Goal: Navigation & Orientation: Find specific page/section

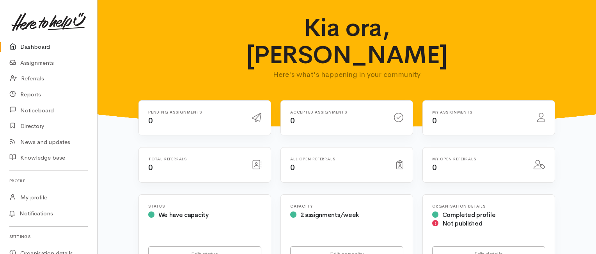
scroll to position [69, 0]
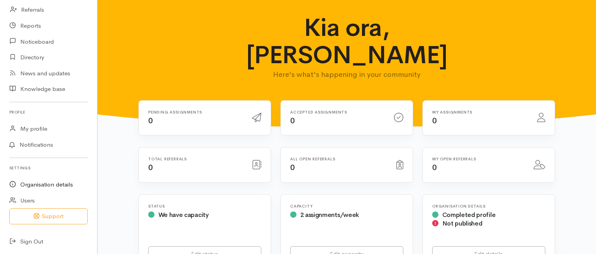
click at [45, 182] on link "Organisation details" at bounding box center [48, 185] width 97 height 16
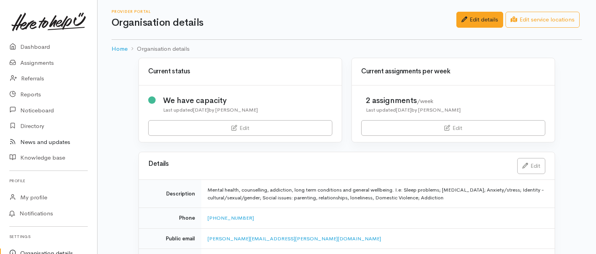
click at [36, 144] on link "News and updates" at bounding box center [48, 142] width 97 height 16
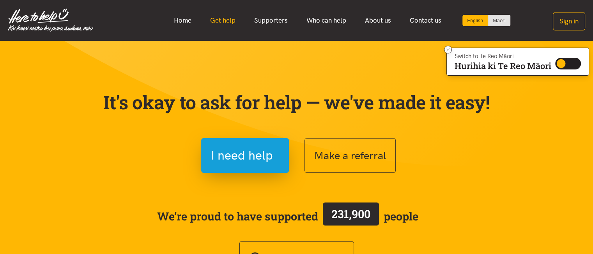
click at [223, 21] on link "Get help" at bounding box center [223, 20] width 44 height 17
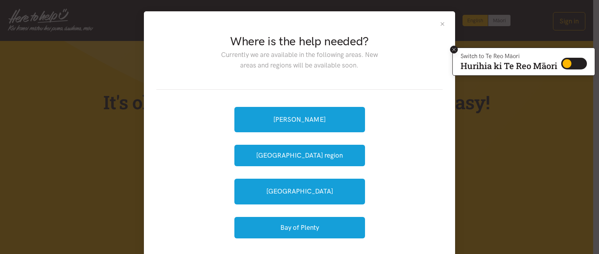
click at [452, 48] on icon at bounding box center [454, 50] width 6 height 6
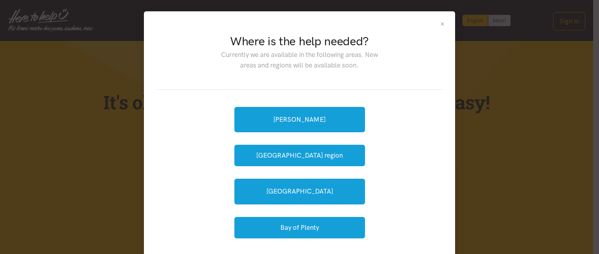
click at [440, 23] on button "Close" at bounding box center [442, 24] width 7 height 7
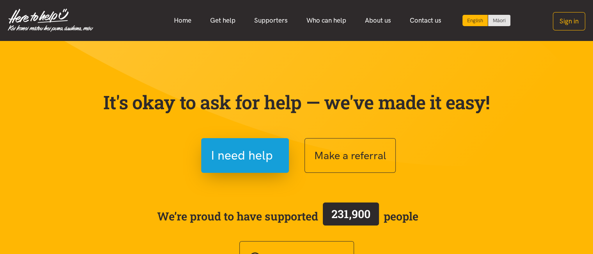
click at [449, 162] on div "Make a referral" at bounding box center [398, 155] width 187 height 35
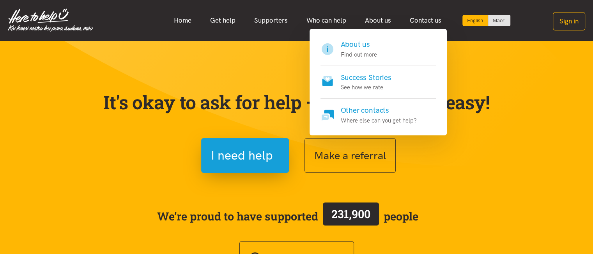
click at [358, 48] on h4 "About us" at bounding box center [359, 44] width 36 height 11
